Goal: Navigation & Orientation: Find specific page/section

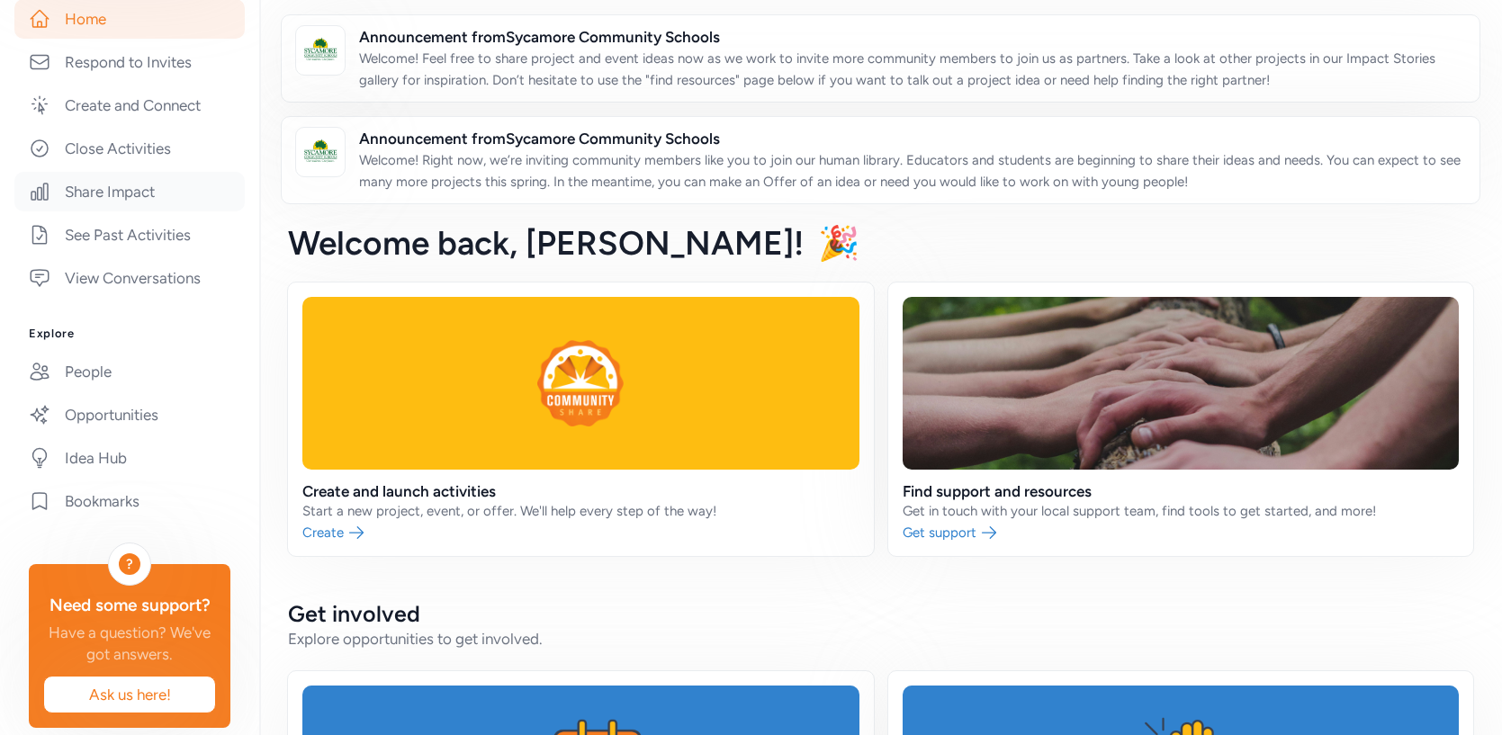
scroll to position [370, 0]
click at [69, 373] on link "People" at bounding box center [129, 374] width 230 height 40
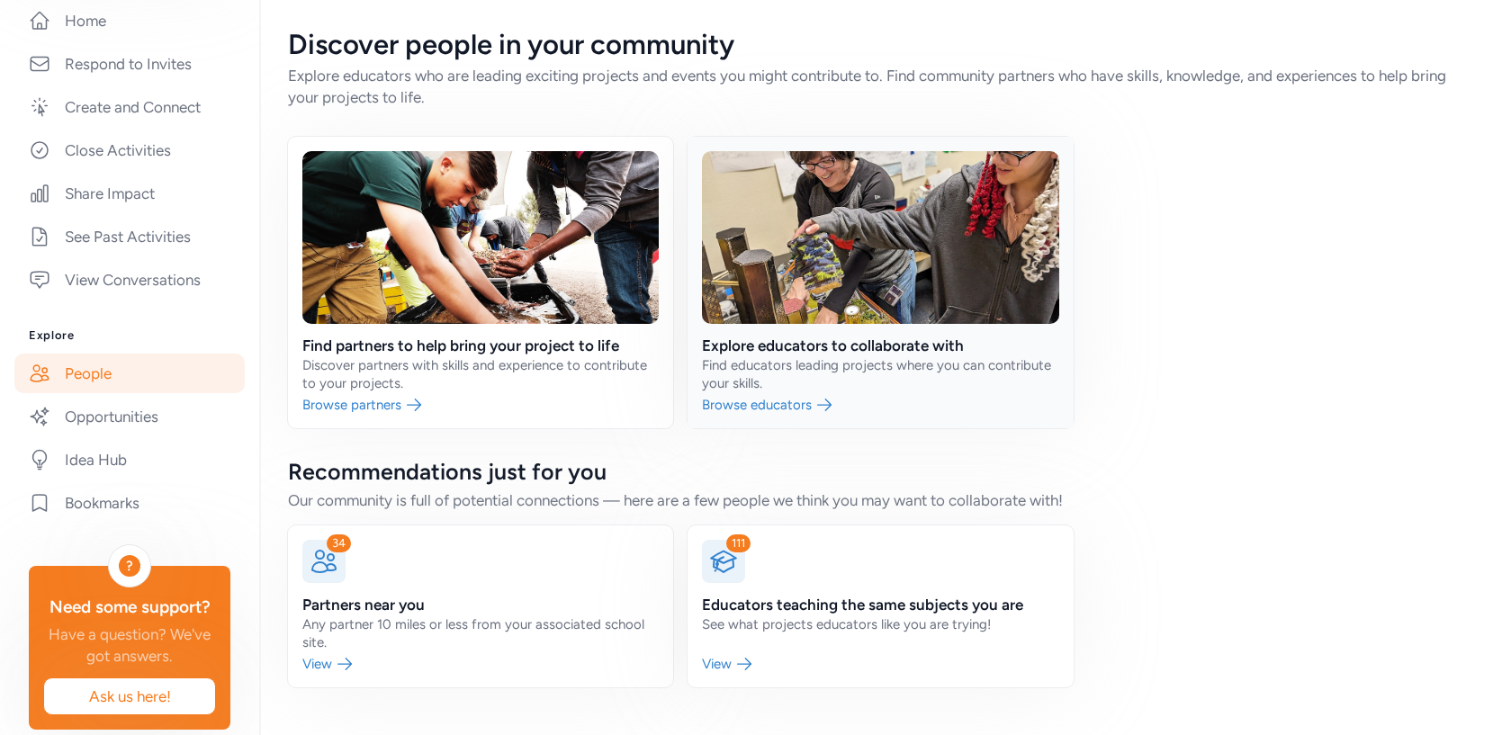
click at [790, 372] on link at bounding box center [880, 283] width 385 height 292
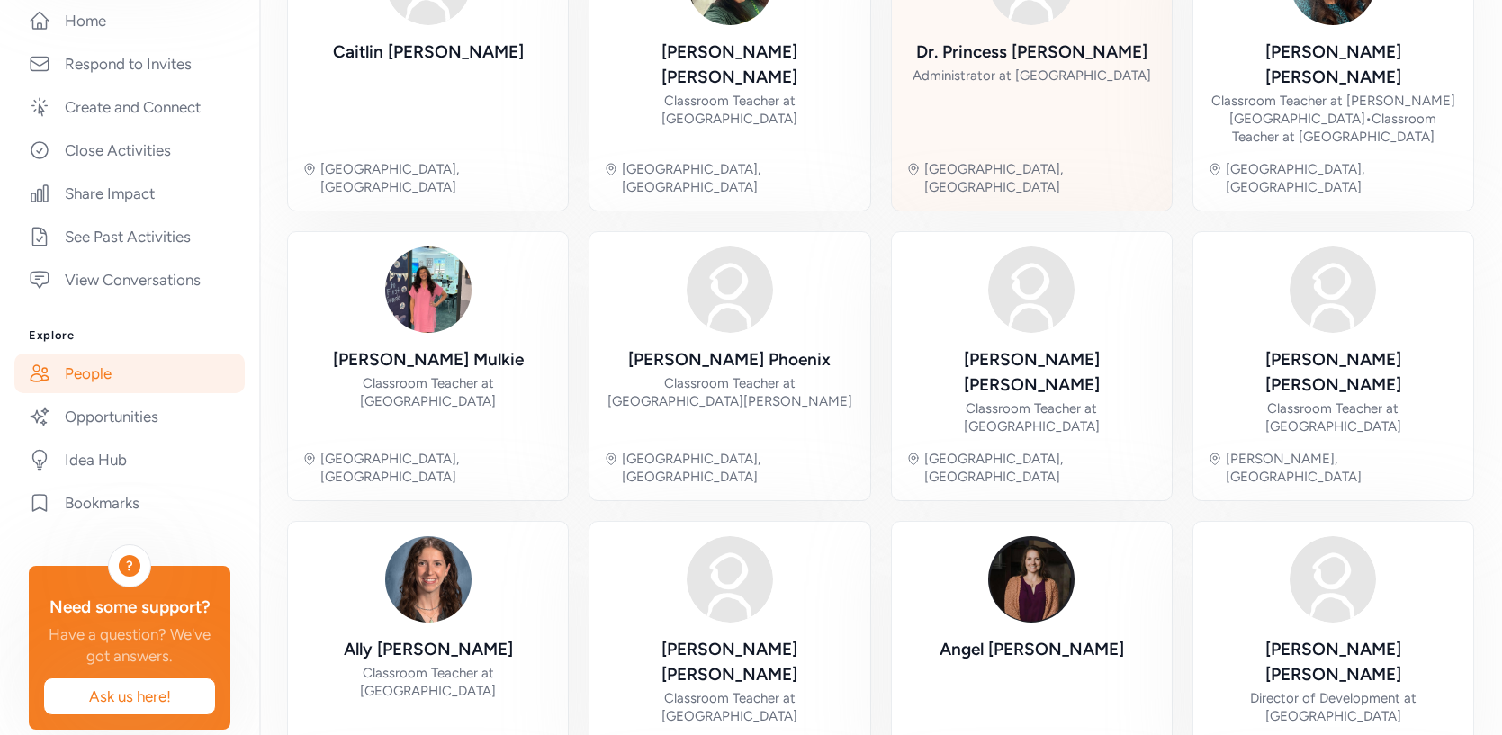
scroll to position [481, 0]
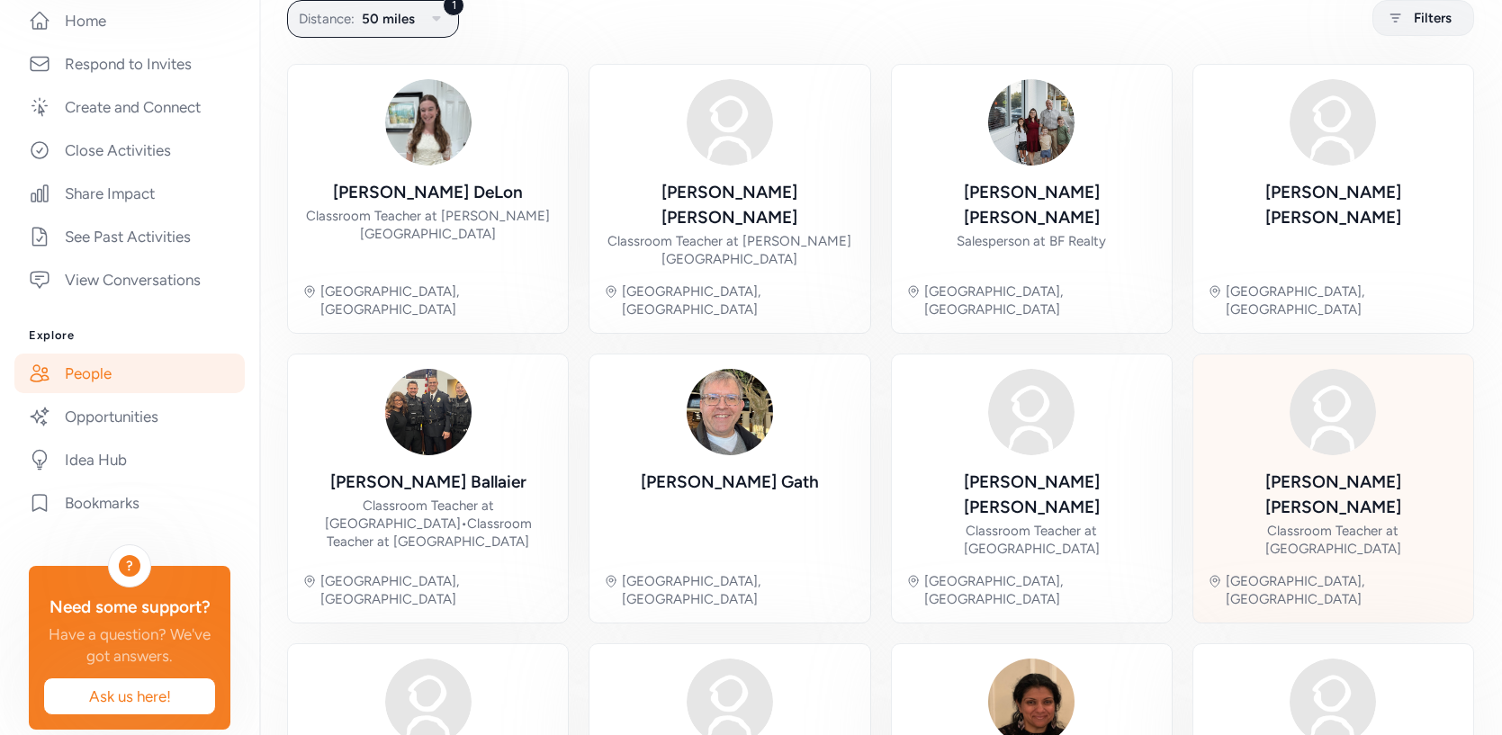
scroll to position [553, 0]
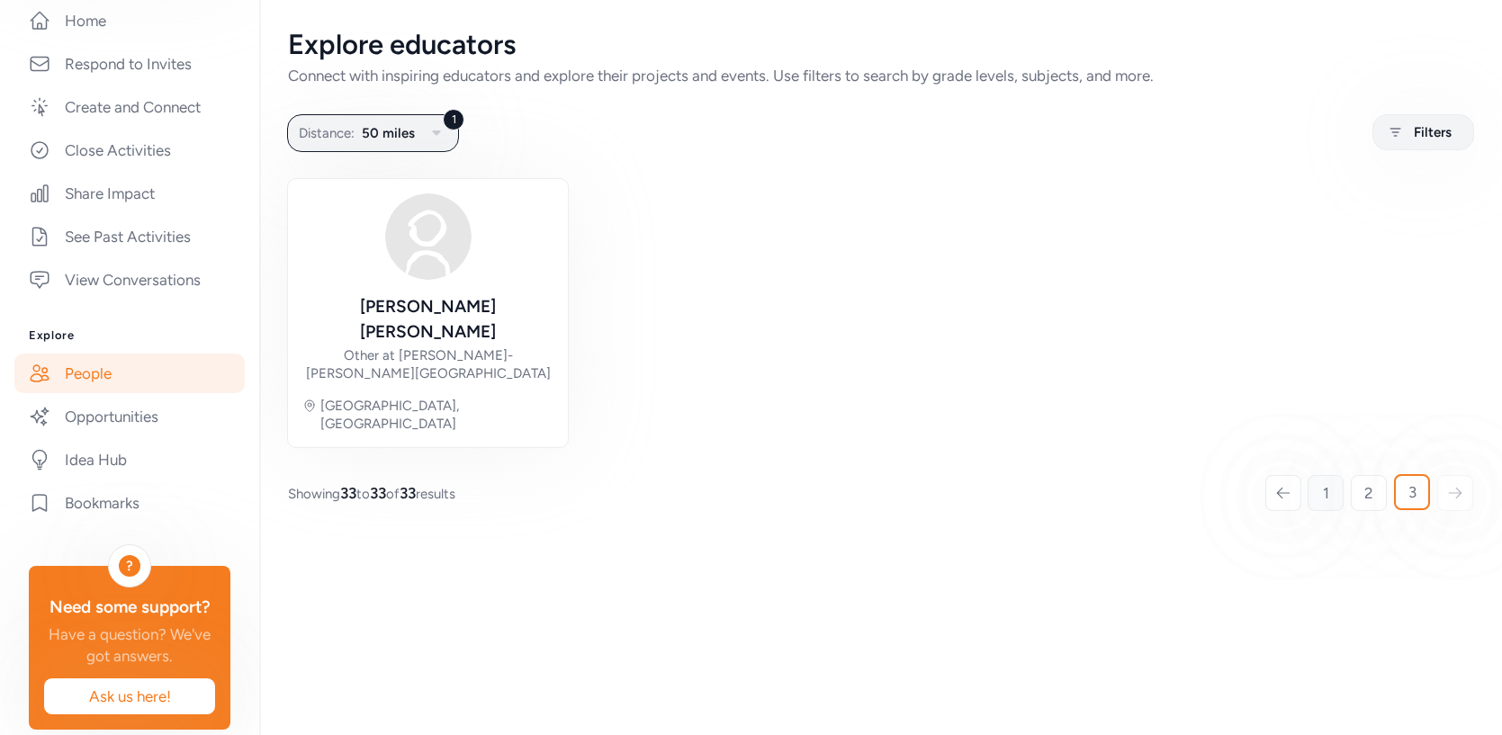
click at [1330, 475] on link "1" at bounding box center [1326, 493] width 36 height 36
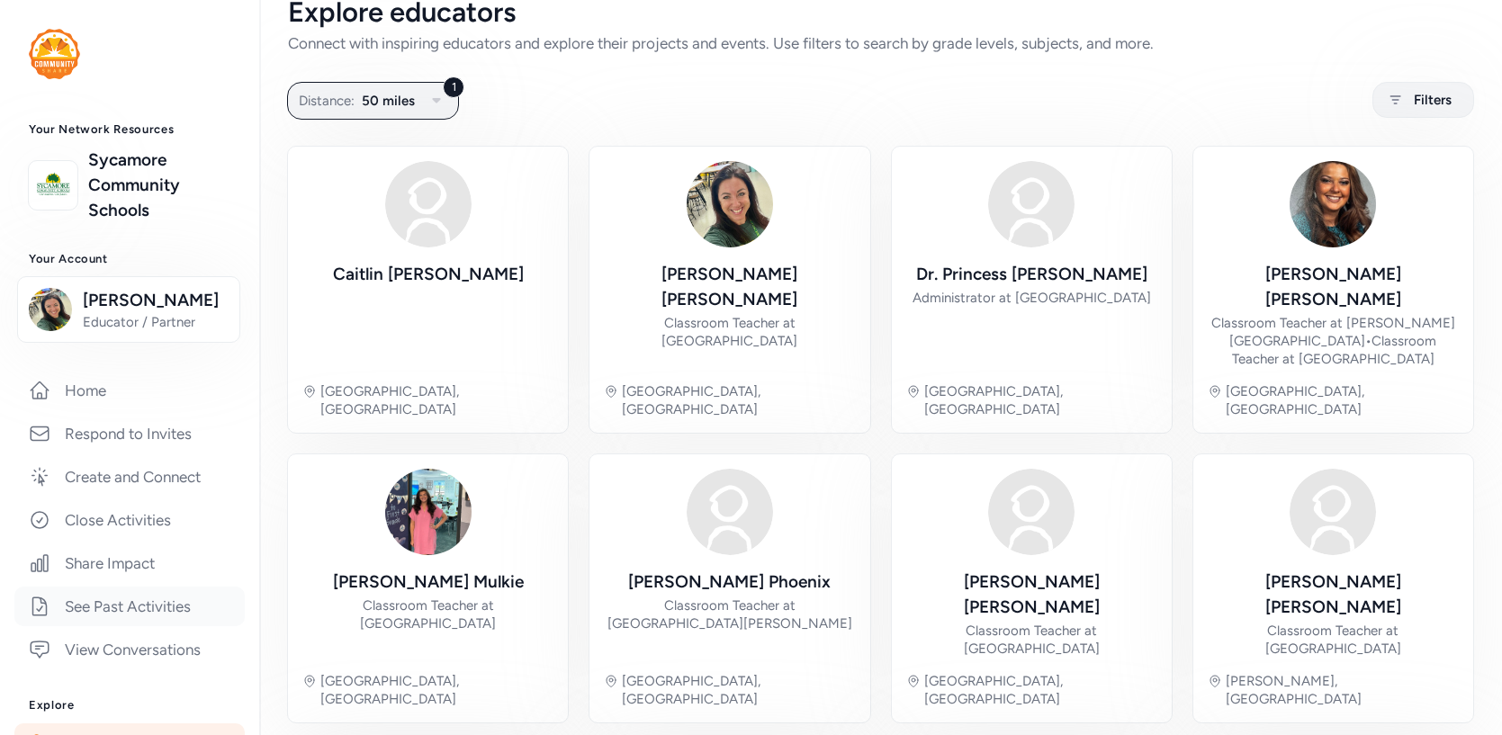
scroll to position [392, 0]
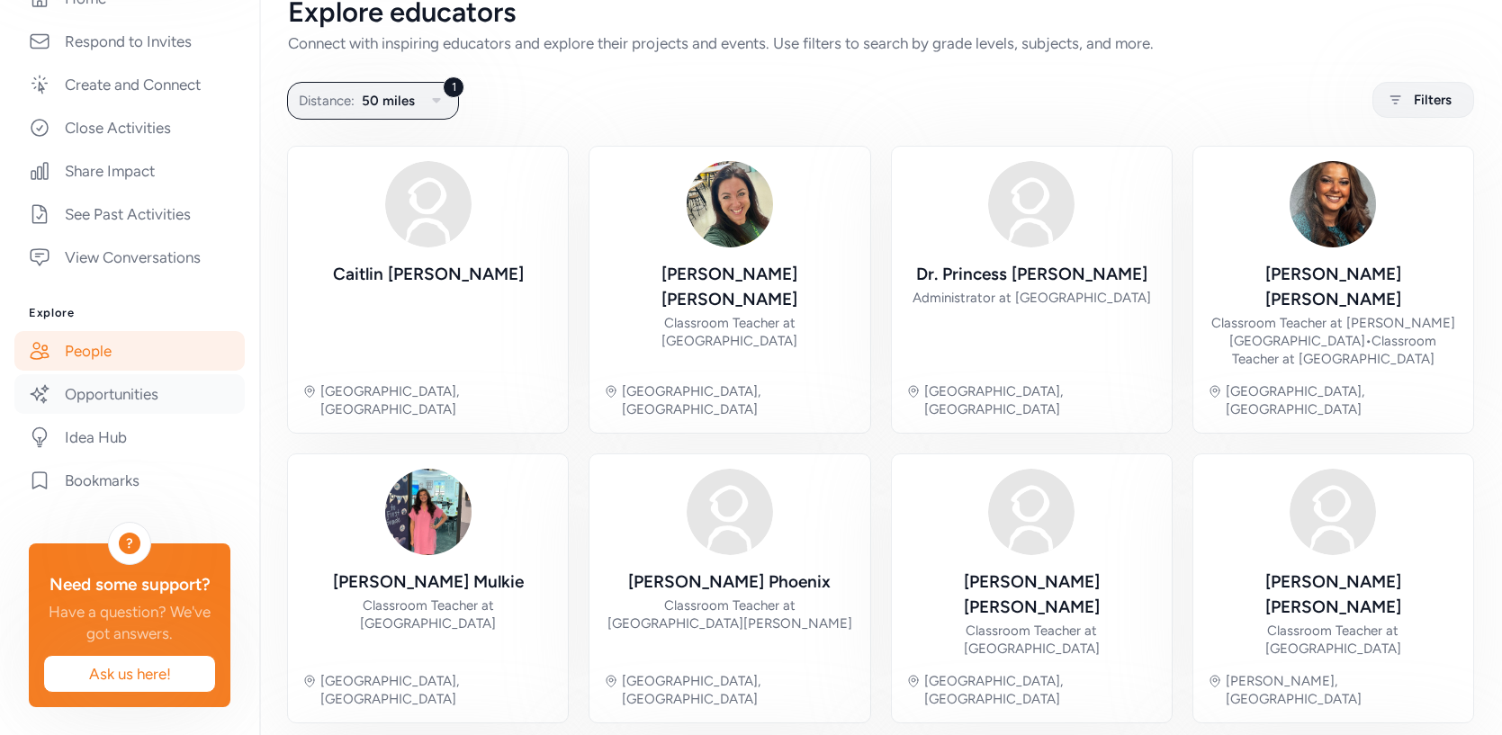
click at [145, 385] on link "Opportunities" at bounding box center [129, 394] width 230 height 40
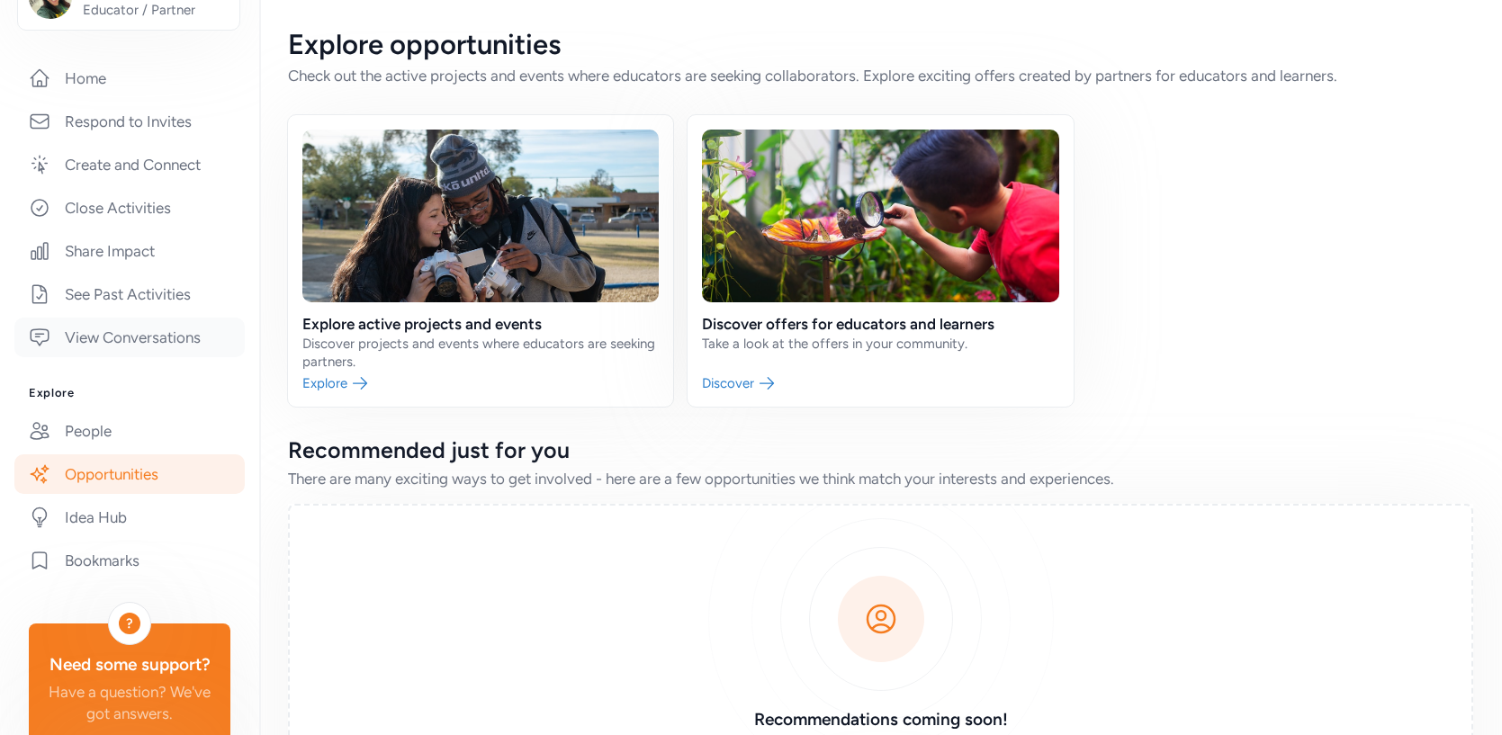
scroll to position [302, 0]
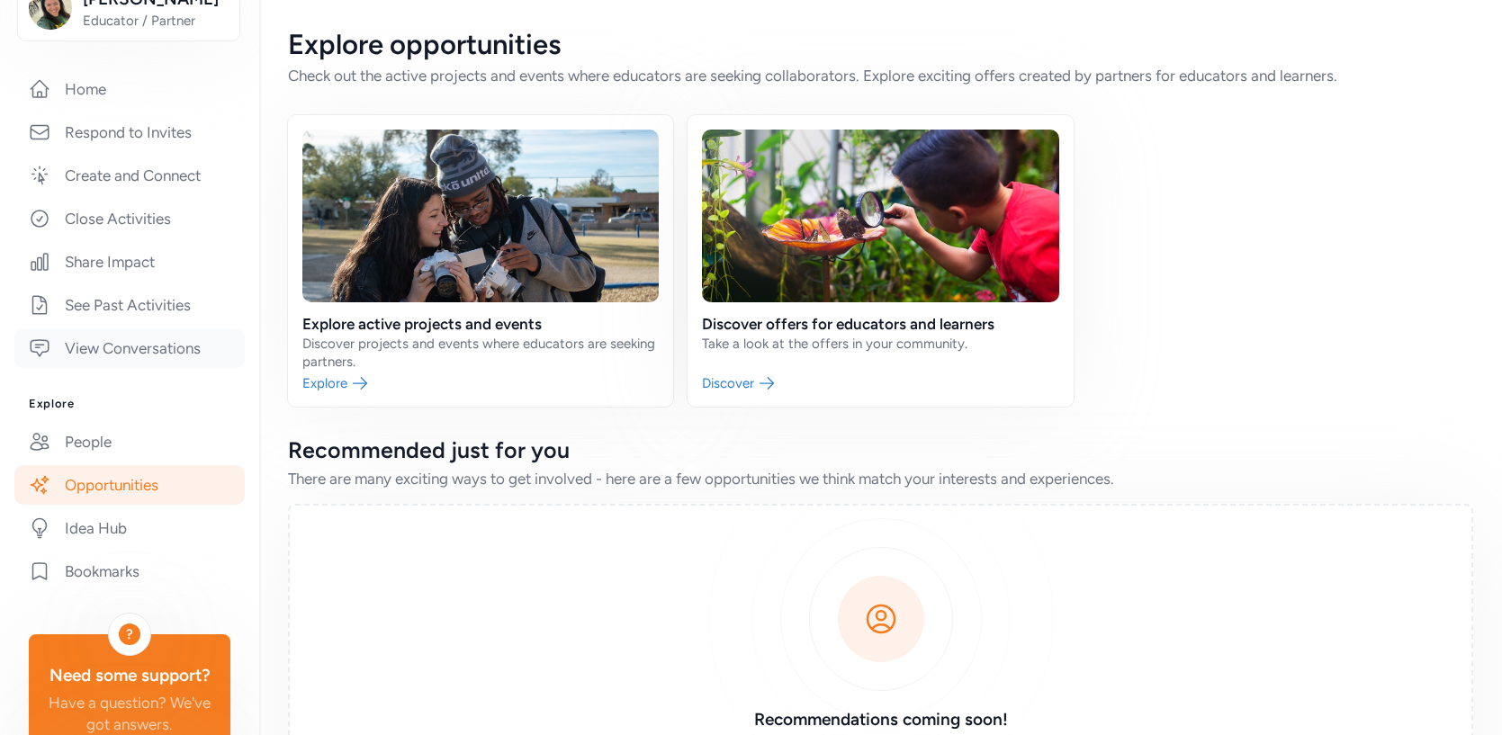
click at [158, 349] on link "View Conversations" at bounding box center [129, 349] width 230 height 40
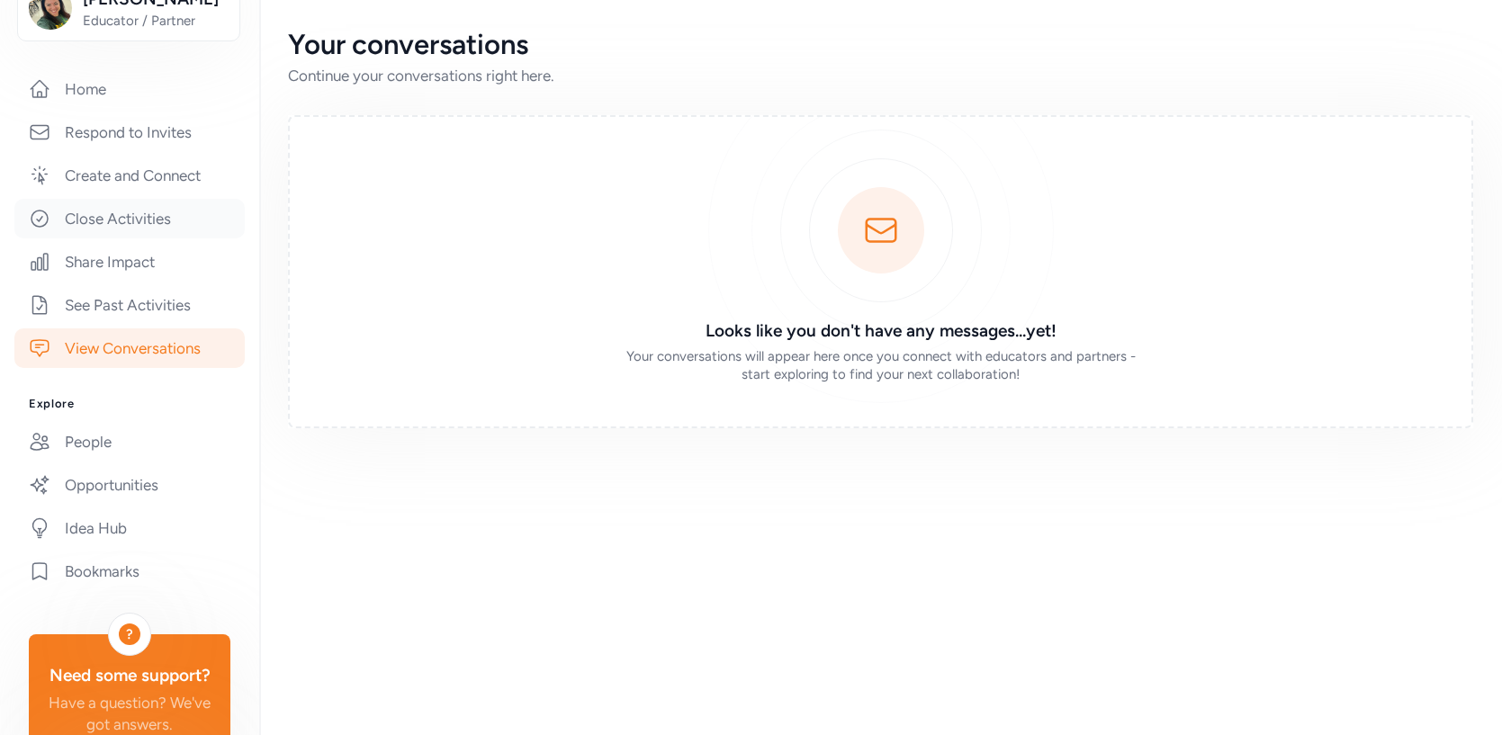
click at [89, 208] on link "Close Activities" at bounding box center [129, 219] width 230 height 40
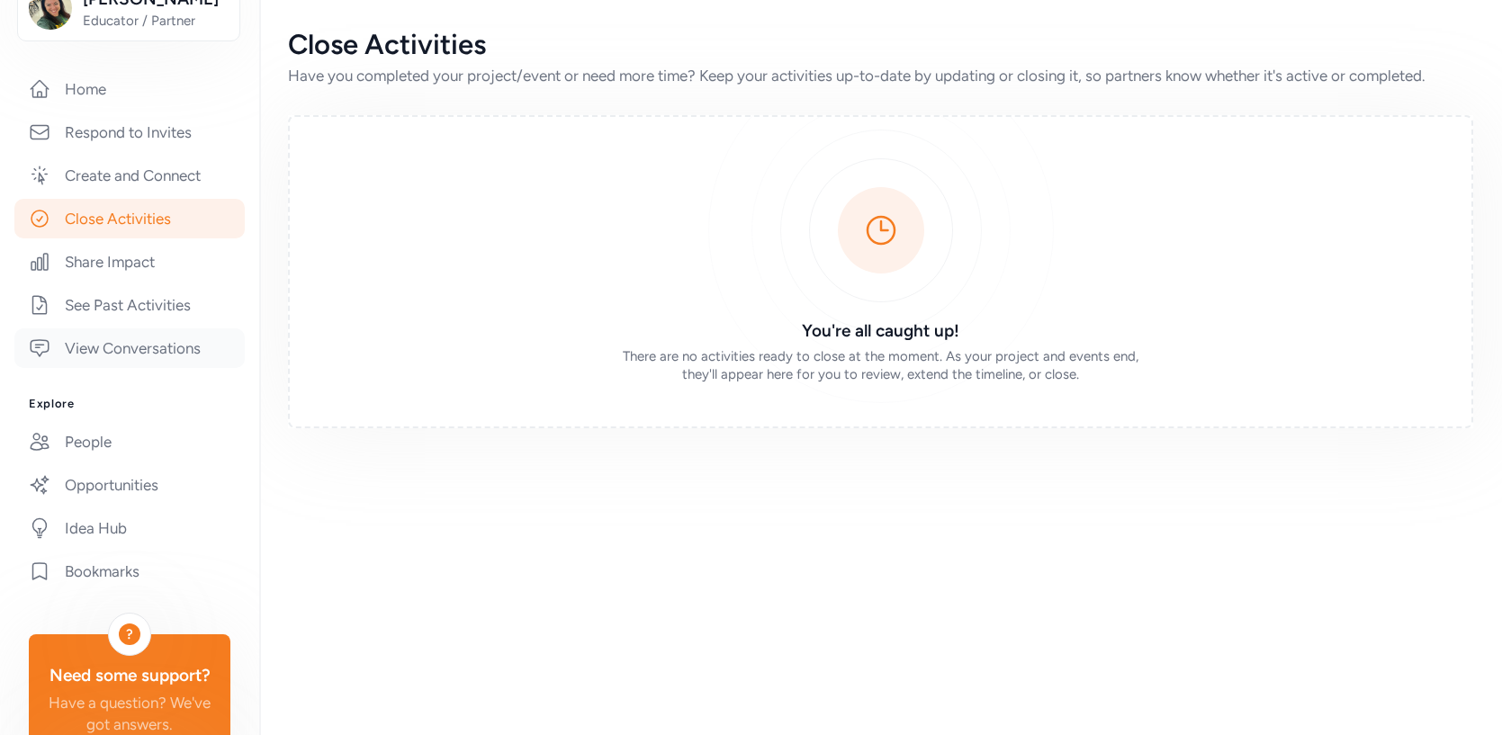
scroll to position [392, 0]
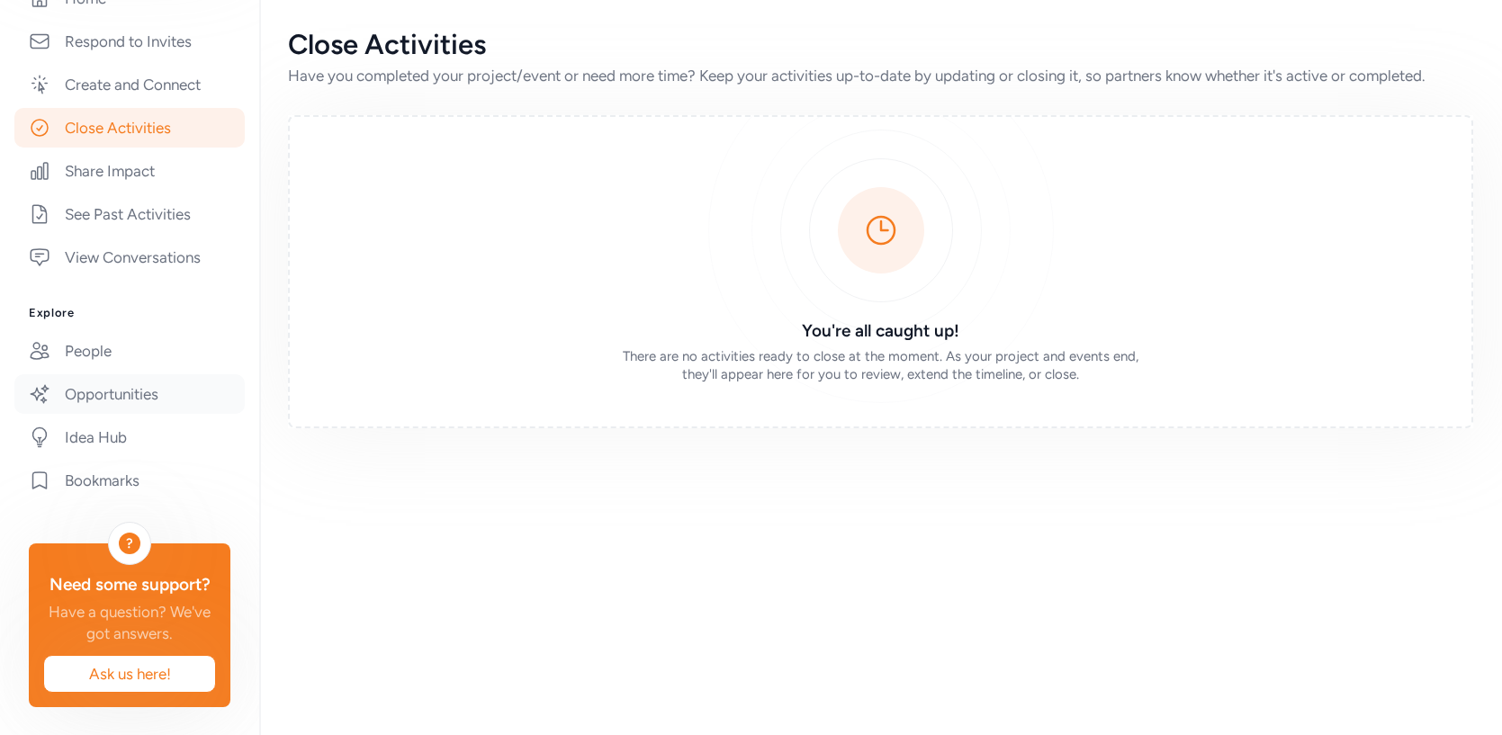
click at [98, 387] on link "Opportunities" at bounding box center [129, 394] width 230 height 40
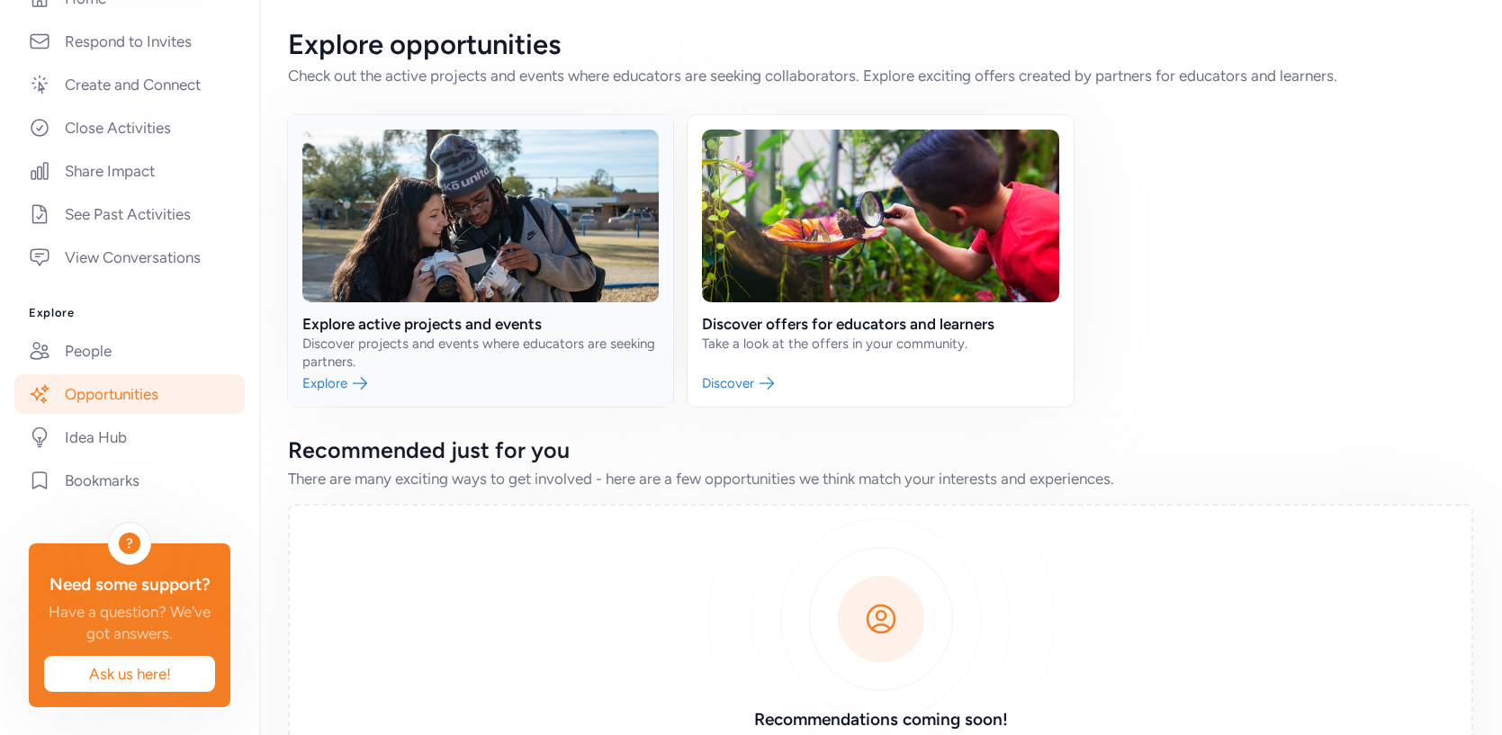
click at [529, 365] on link at bounding box center [480, 261] width 385 height 292
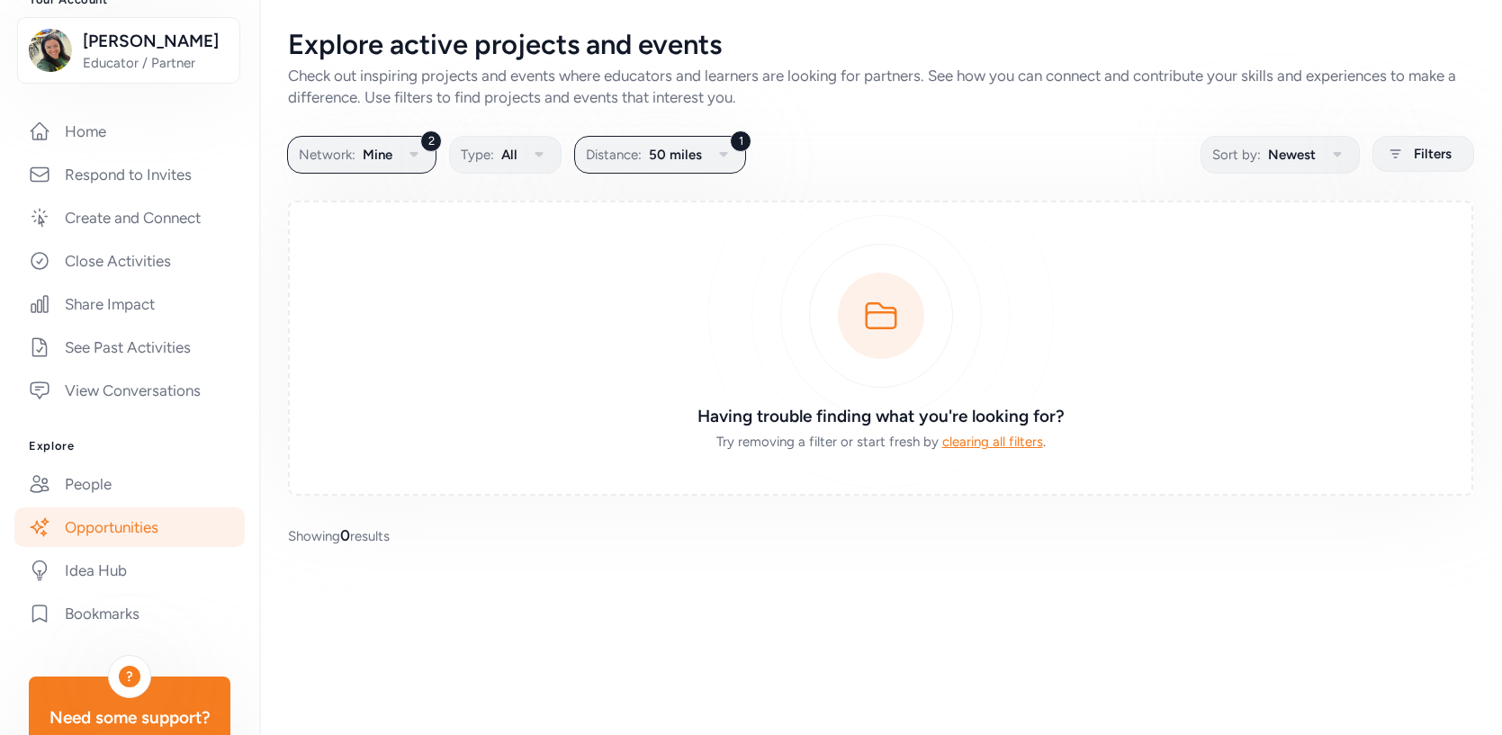
scroll to position [261, 0]
click at [157, 345] on link "See Past Activities" at bounding box center [129, 346] width 230 height 40
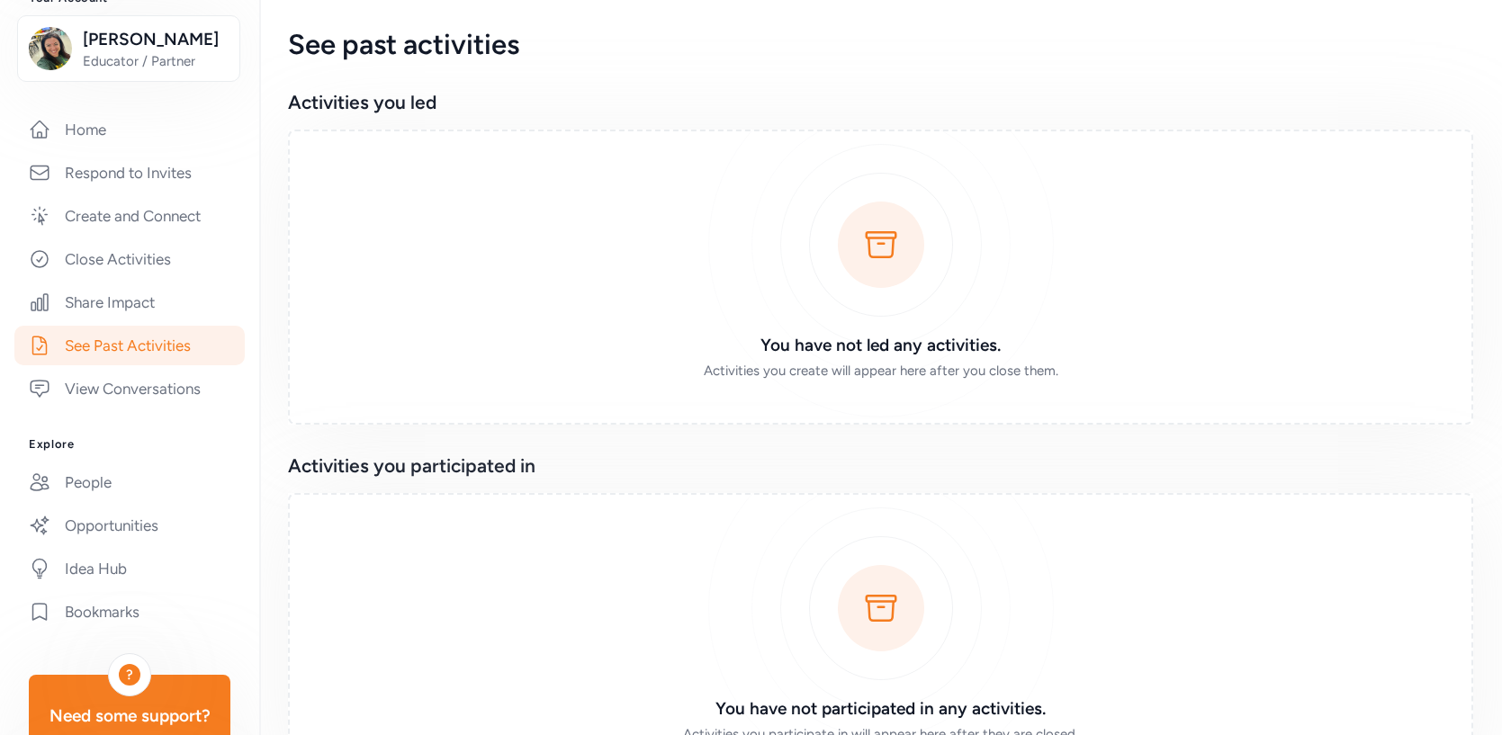
scroll to position [80, 0]
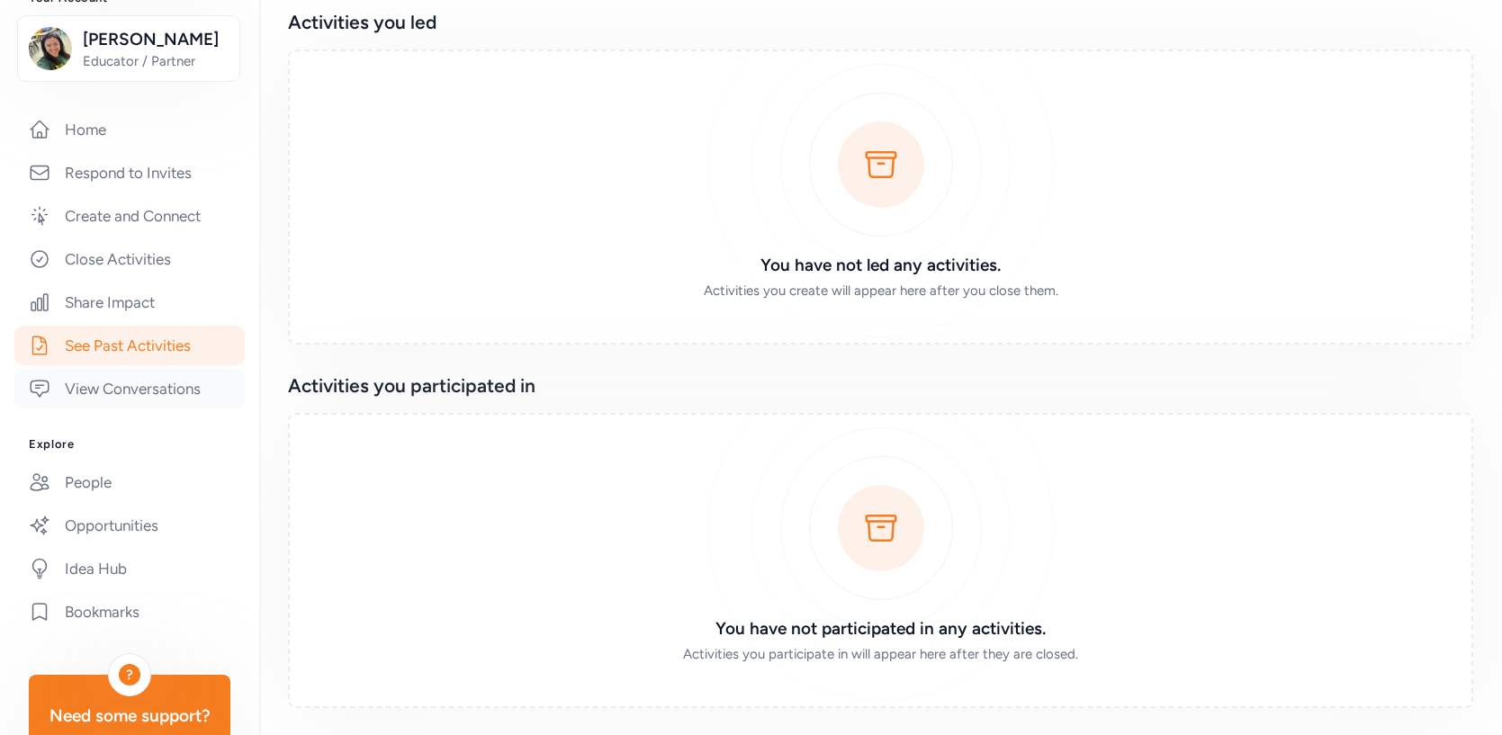
click at [166, 383] on link "View Conversations" at bounding box center [129, 389] width 230 height 40
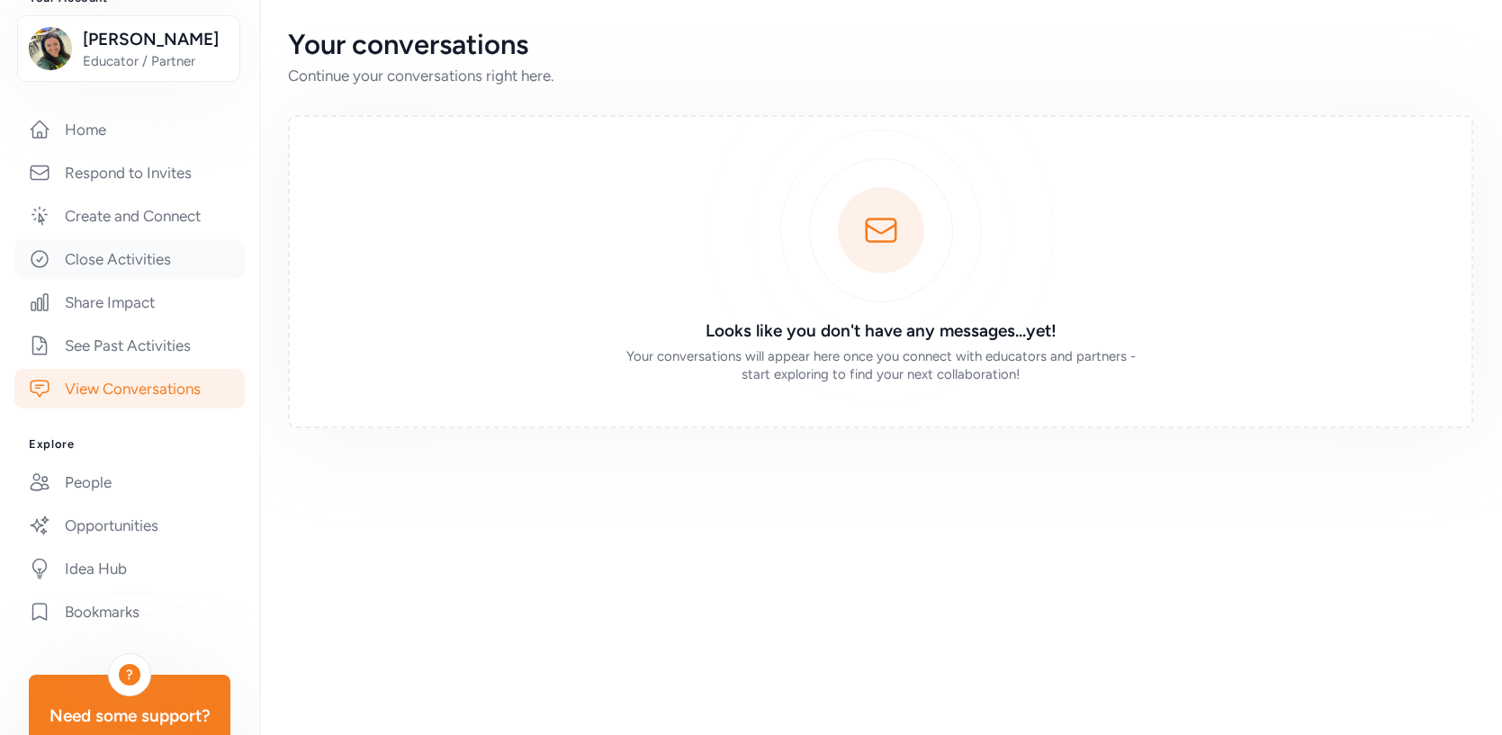
click at [145, 257] on link "Close Activities" at bounding box center [129, 259] width 230 height 40
